Goal: Task Accomplishment & Management: Manage account settings

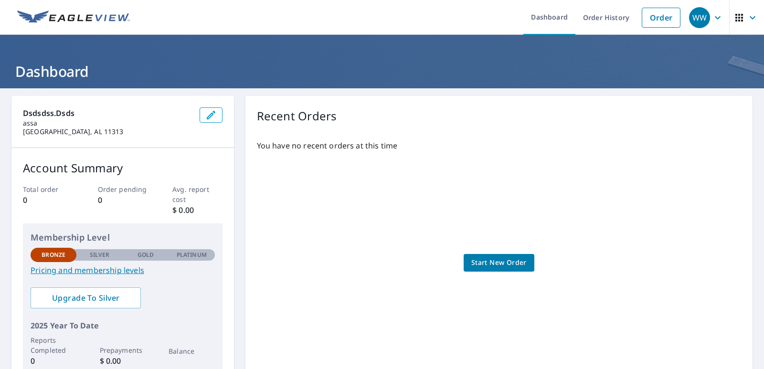
click at [708, 24] on span "WW" at bounding box center [707, 17] width 36 height 23
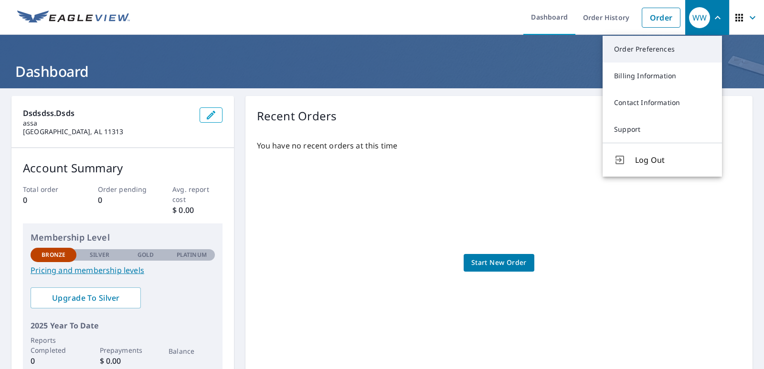
click at [667, 50] on link "Order Preferences" at bounding box center [662, 49] width 119 height 27
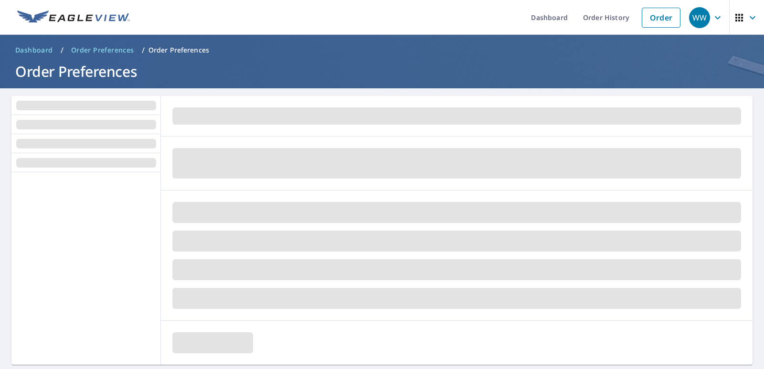
click at [693, 15] on div "WW" at bounding box center [699, 17] width 21 height 21
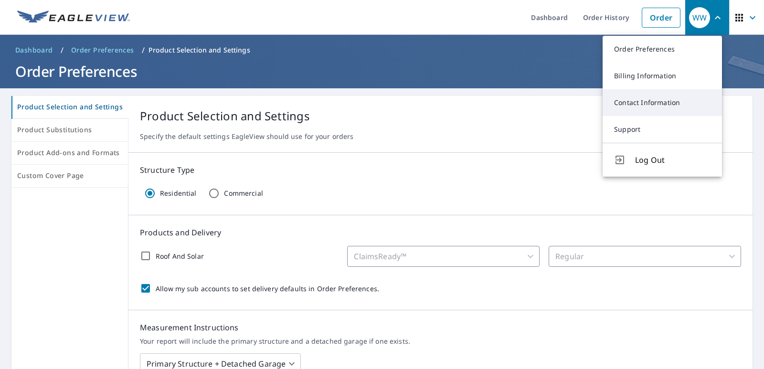
click at [654, 109] on link "Contact Information" at bounding box center [662, 102] width 119 height 27
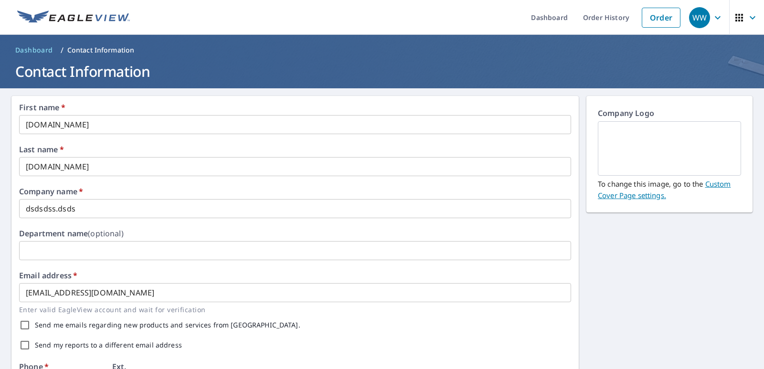
click at [747, 22] on icon "button" at bounding box center [752, 17] width 11 height 11
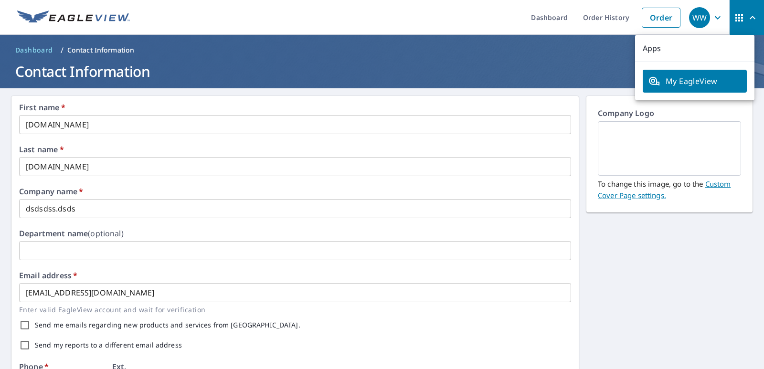
click at [633, 139] on img at bounding box center [670, 149] width 120 height 52
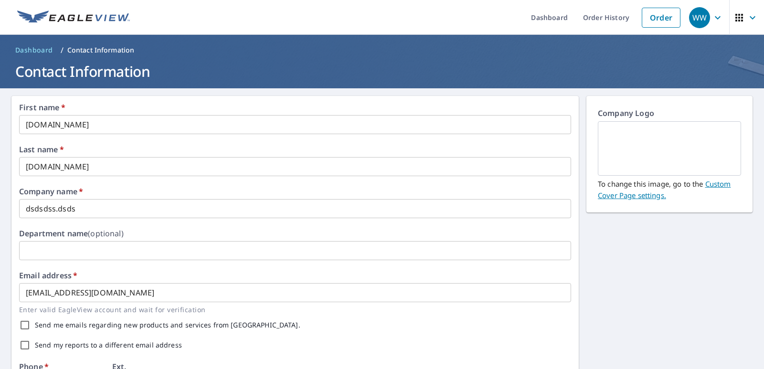
click at [633, 104] on div "Company Logo To change this image, go to the Custom Cover Page settings." at bounding box center [670, 154] width 166 height 117
drag, startPoint x: 633, startPoint y: 104, endPoint x: 634, endPoint y: 120, distance: 16.3
click at [633, 110] on div "Company Logo To change this image, go to the Custom Cover Page settings." at bounding box center [670, 154] width 166 height 117
click at [637, 138] on img at bounding box center [670, 149] width 120 height 52
click at [650, 172] on img at bounding box center [670, 149] width 120 height 52
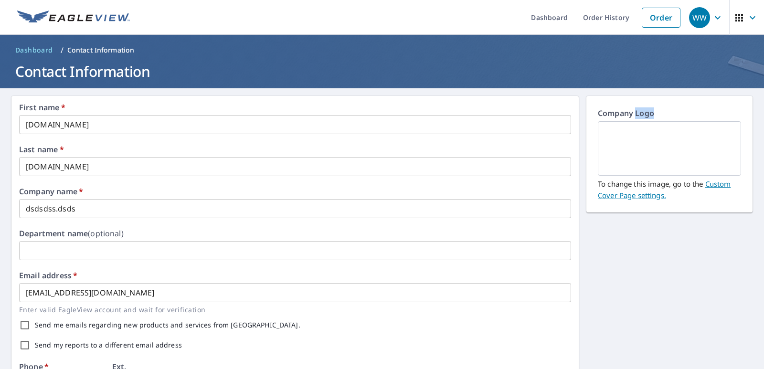
click at [708, 182] on link "Custom Cover Page settings." at bounding box center [664, 189] width 133 height 21
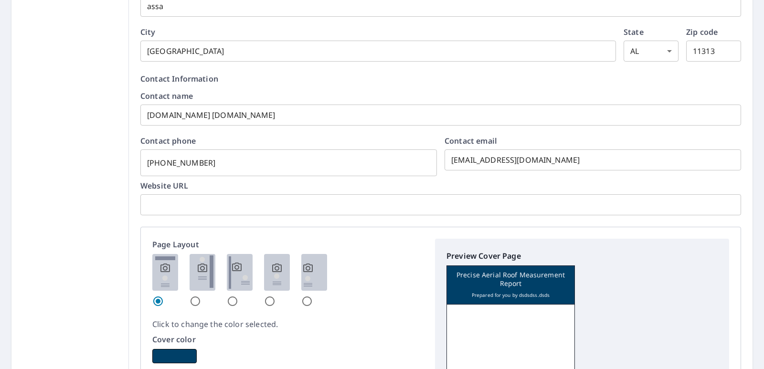
scroll to position [478, 0]
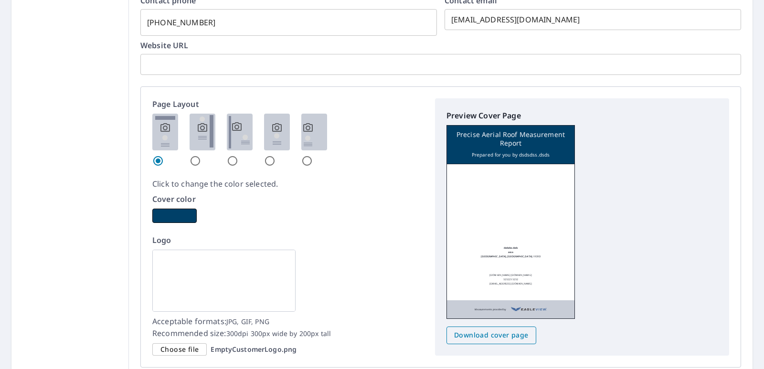
click at [497, 335] on span "Download cover page" at bounding box center [491, 336] width 75 height 12
click at [484, 246] on div "dsdsdss.dsds assa karachi, AL. 11313 www.evil.com www.evil.com 3232233232 mreth…" at bounding box center [511, 245] width 128 height 147
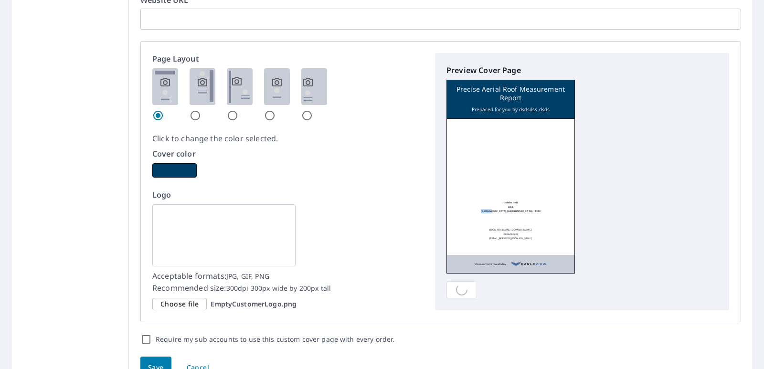
scroll to position [577, 0]
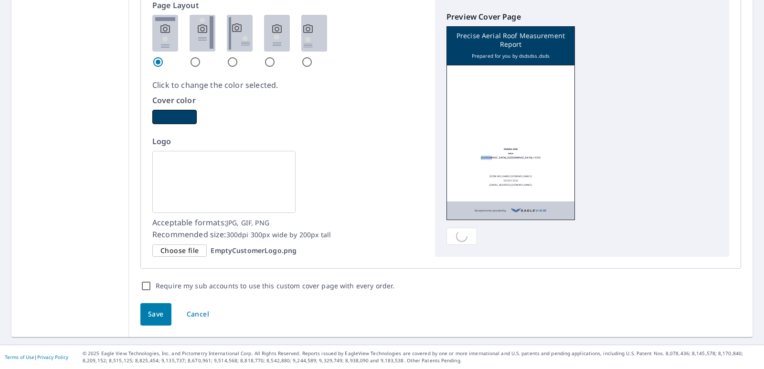
click at [179, 252] on span "Choose file" at bounding box center [180, 251] width 38 height 12
click at [0, 0] on input "Choose file EmptyCustomerLogo.png" at bounding box center [0, 0] width 0 height 0
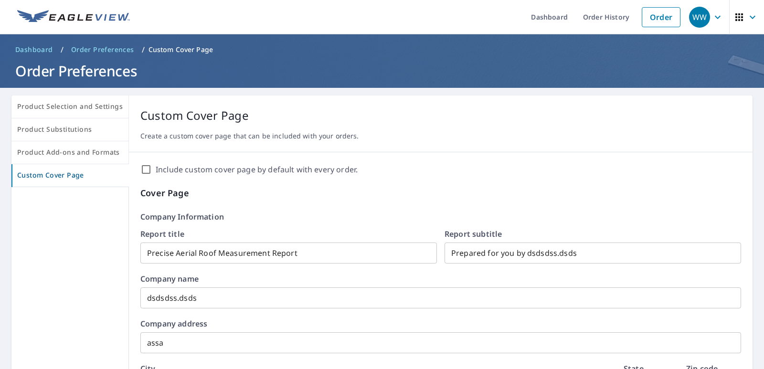
scroll to position [0, 0]
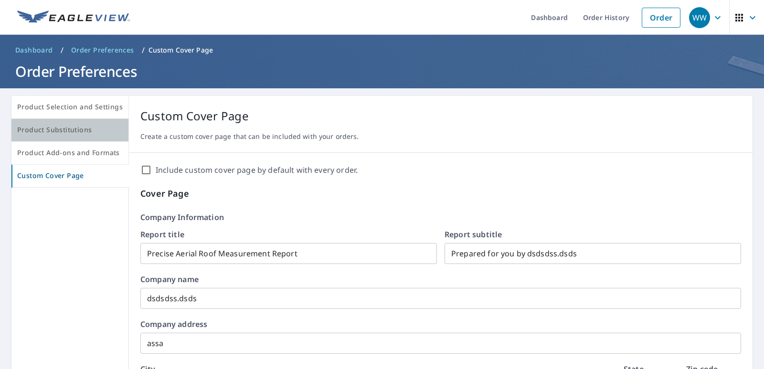
click at [97, 122] on button "Product Substitutions" at bounding box center [70, 130] width 118 height 23
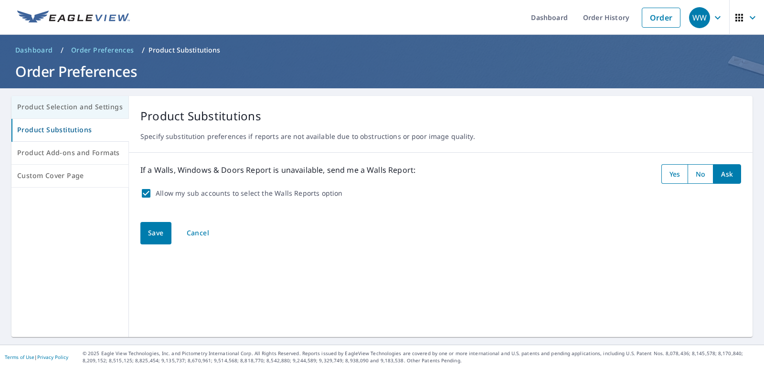
click at [105, 113] on span "Product Selection and Settings" at bounding box center [70, 107] width 106 height 12
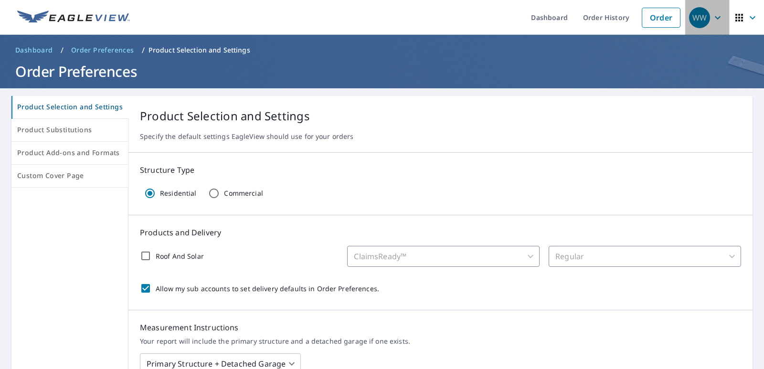
click at [695, 16] on div "WW" at bounding box center [699, 17] width 21 height 21
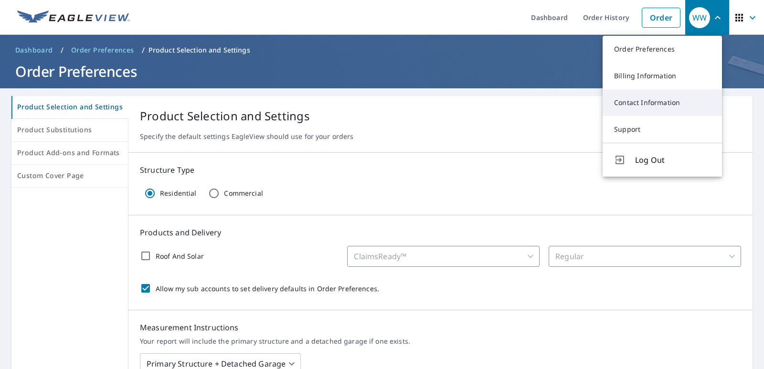
click at [648, 108] on link "Contact Information" at bounding box center [662, 102] width 119 height 27
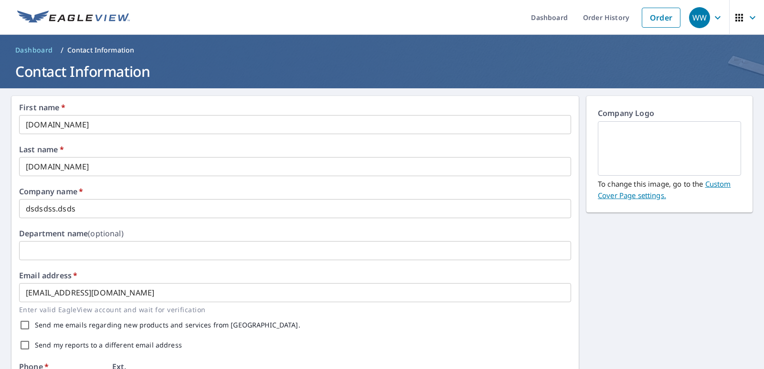
click at [227, 126] on input "www.evil.com" at bounding box center [295, 124] width 552 height 19
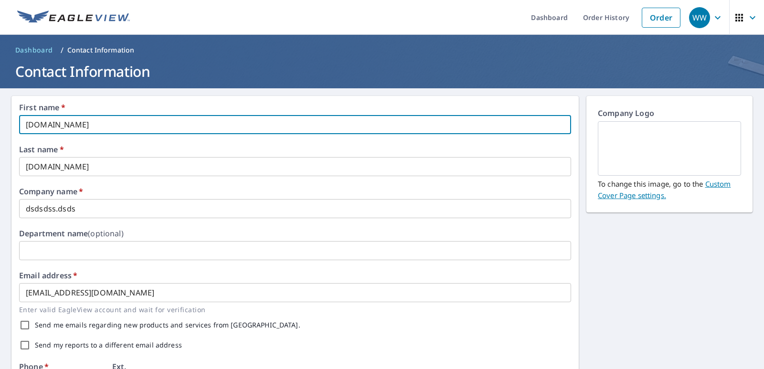
click at [227, 126] on input "www.evil.com" at bounding box center [295, 124] width 552 height 19
paste input "text"
click at [128, 127] on input "text" at bounding box center [295, 124] width 552 height 19
paste input ""><img src=x onerror=alert(1)>"
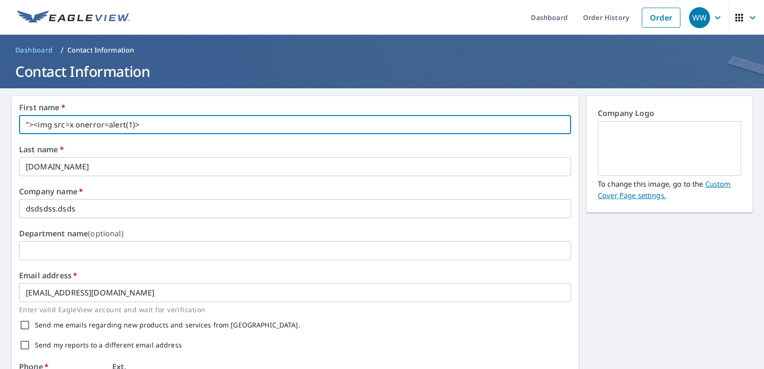
click at [157, 119] on input ""><img src=x onerror=alert(1)>" at bounding box center [295, 124] width 552 height 19
type input ""><img src=x onerror=alert(1)>"
click at [38, 169] on input "www.evil.com" at bounding box center [295, 166] width 552 height 19
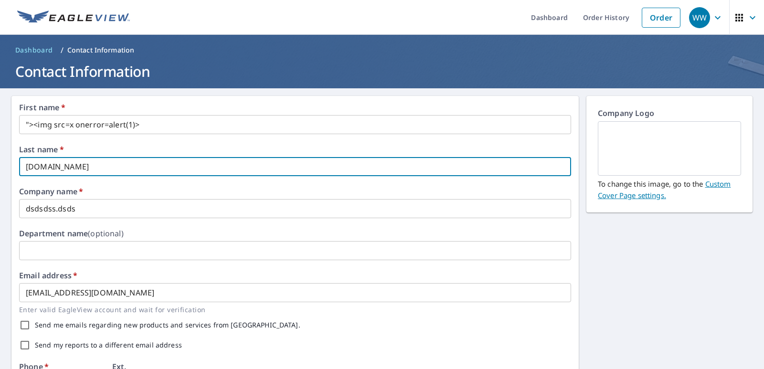
click at [38, 169] on input "www.evil.com" at bounding box center [295, 166] width 552 height 19
paste input ""><img src=x onerror=alert(1)>"
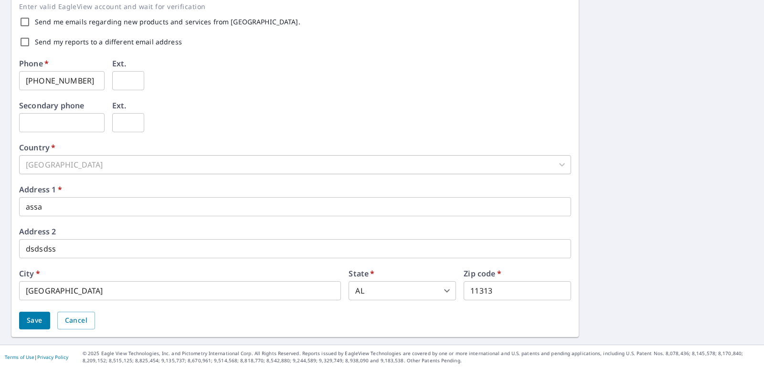
type input ""><img src=x onerror=alert(1)>"
click at [32, 321] on span "Save" at bounding box center [35, 321] width 16 height 12
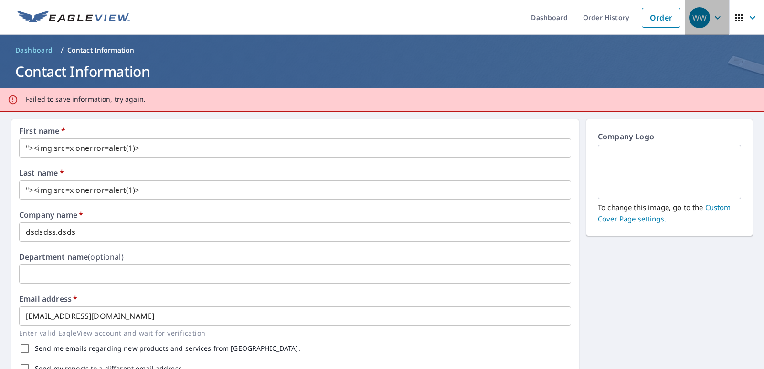
click at [702, 24] on div "WW" at bounding box center [699, 17] width 21 height 21
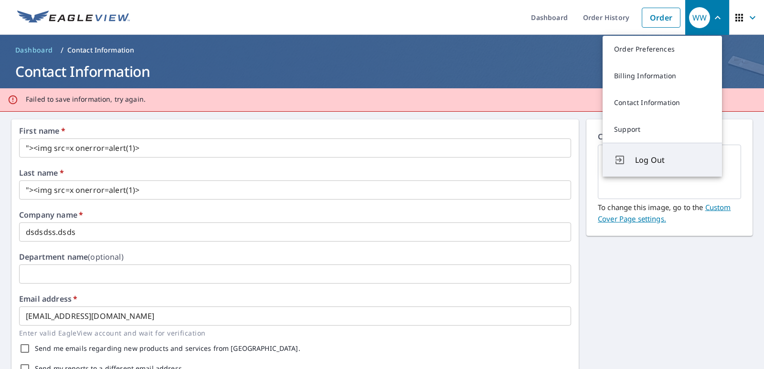
click at [647, 152] on button "Log Out" at bounding box center [662, 160] width 119 height 34
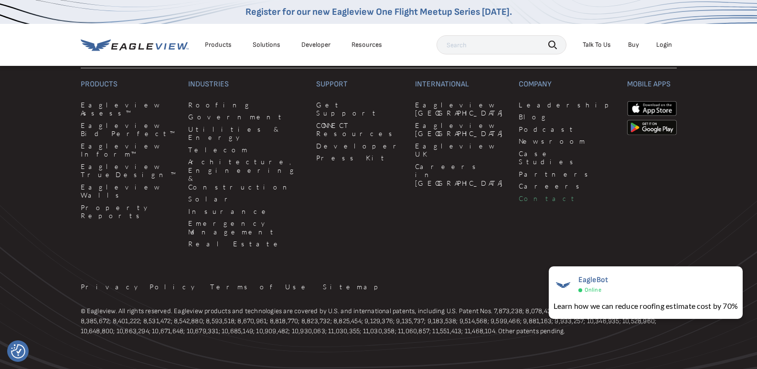
click at [519, 194] on link "Contact" at bounding box center [567, 198] width 97 height 9
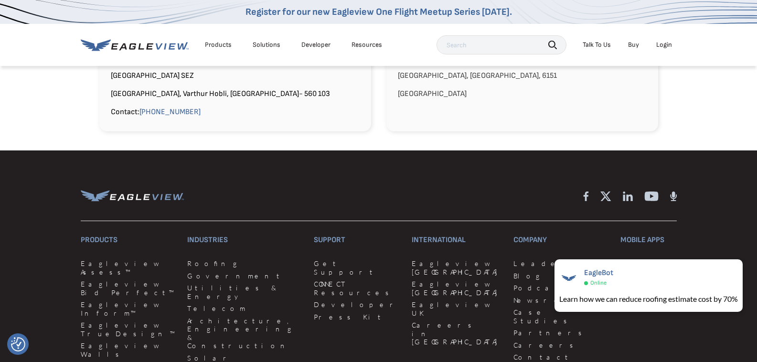
scroll to position [1167, 0]
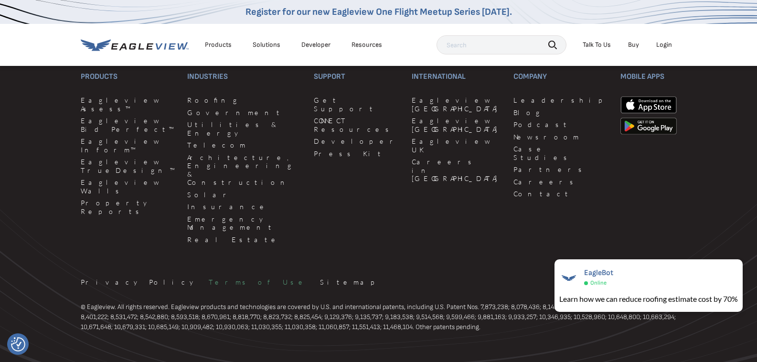
click at [209, 278] on link "Terms of Use" at bounding box center [259, 282] width 100 height 9
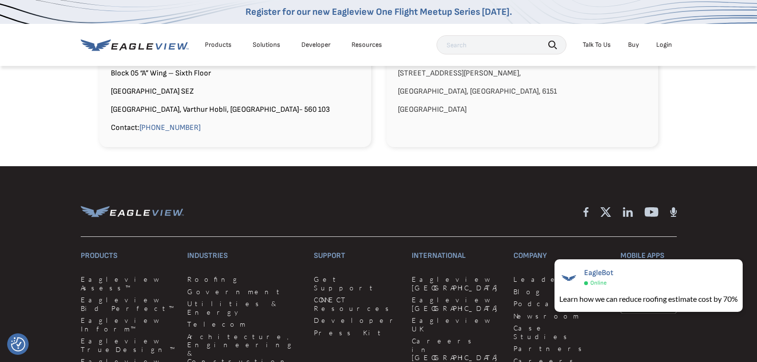
scroll to position [889, 0]
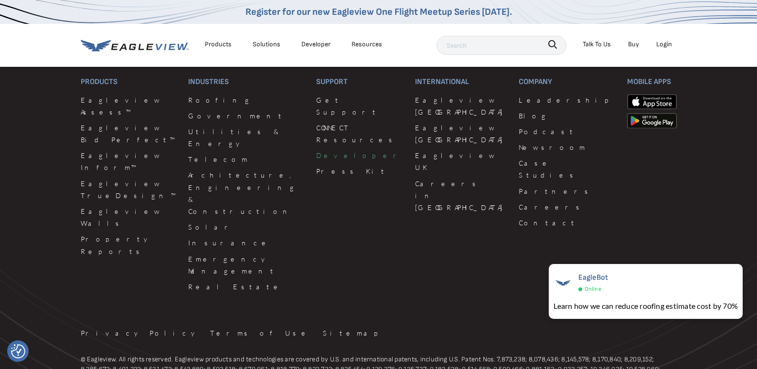
scroll to position [2950, 0]
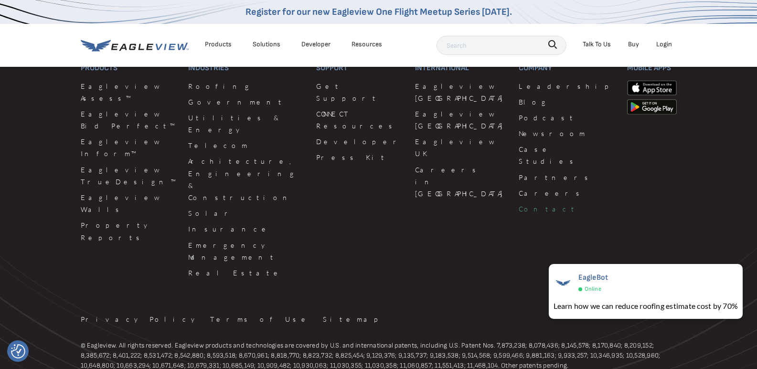
click at [519, 203] on link "Contact" at bounding box center [567, 209] width 97 height 12
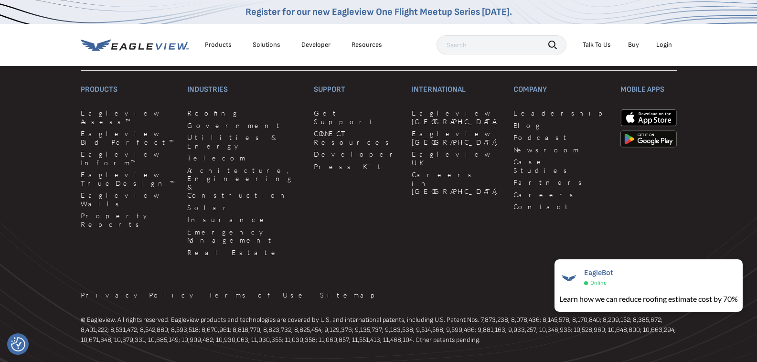
scroll to position [1167, 0]
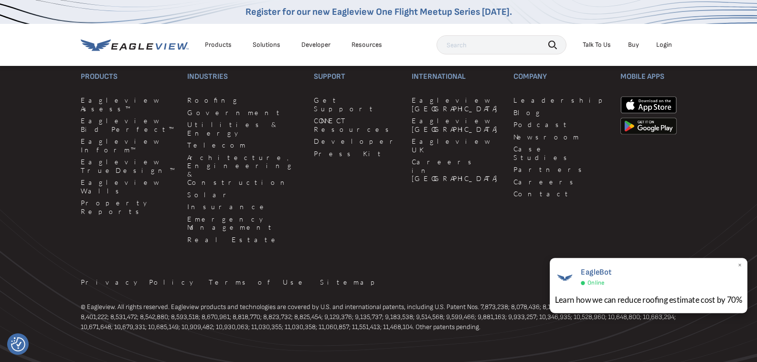
click at [735, 264] on div "EagleBot Online Learn how we can reduce roofing estimate cost by 70% ×" at bounding box center [649, 285] width 198 height 55
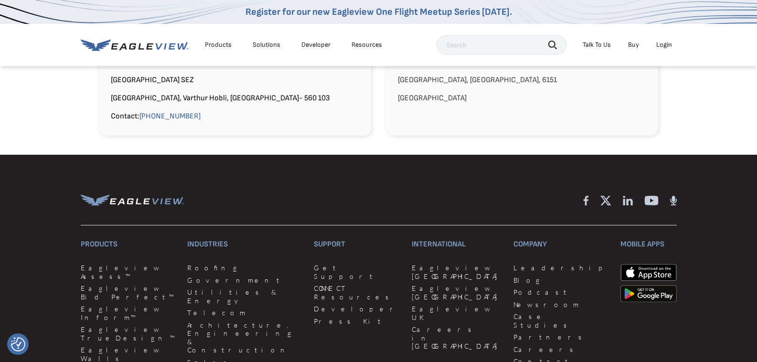
scroll to position [976, 0]
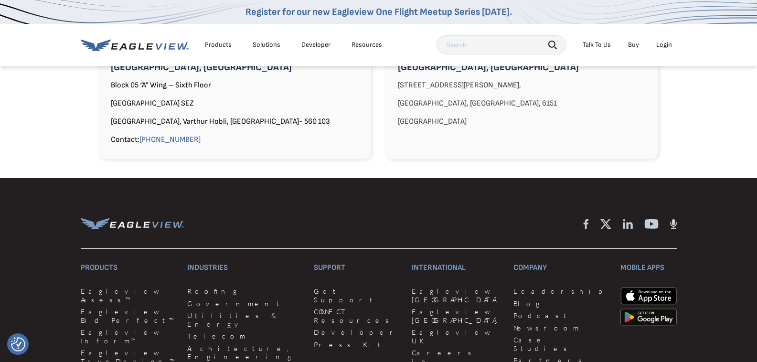
click at [631, 223] on icon at bounding box center [629, 226] width 6 height 7
